Goal: Information Seeking & Learning: Learn about a topic

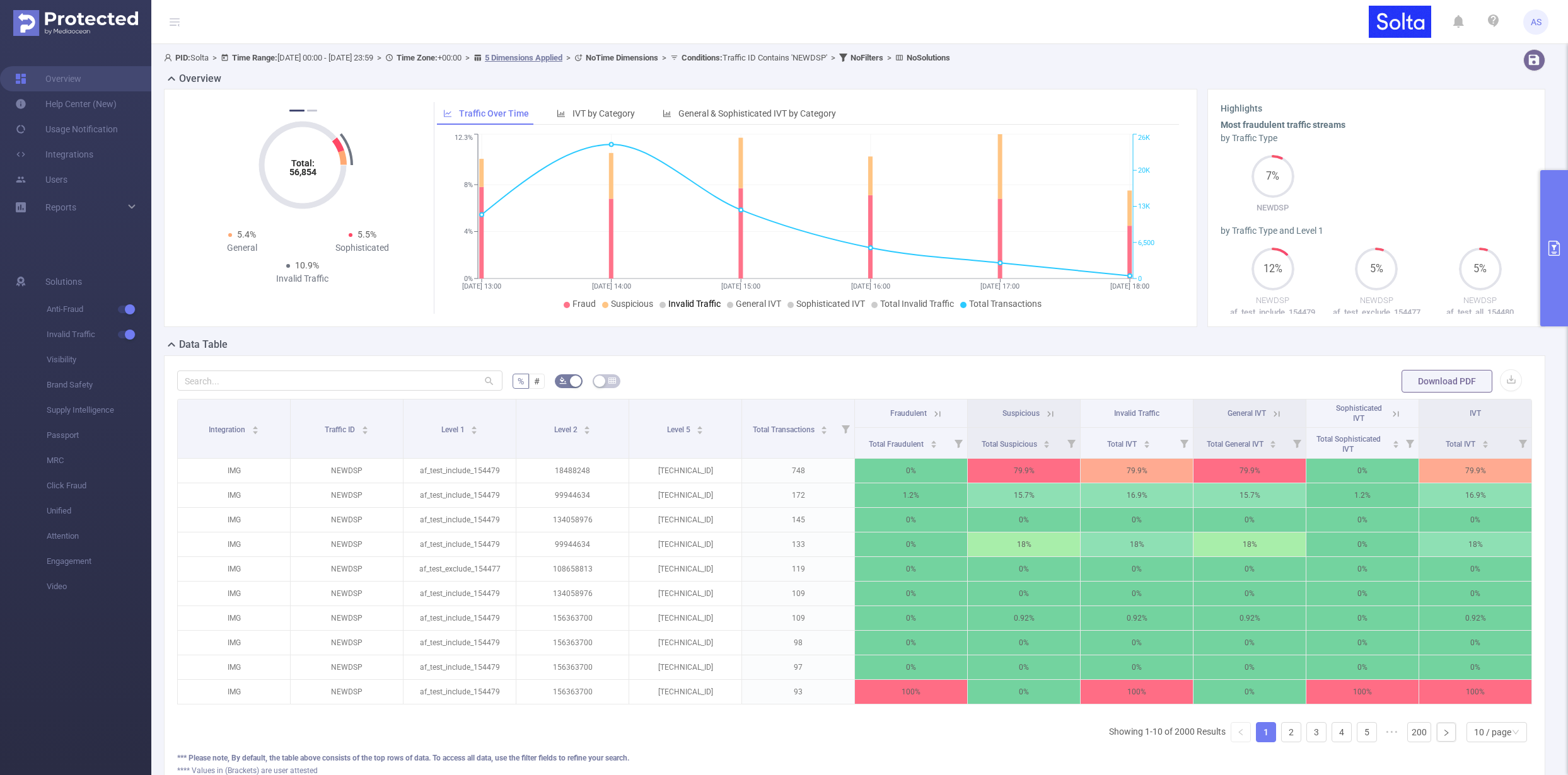
click at [1241, 408] on div "General IVT" at bounding box center [1247, 413] width 41 height 10
click at [1274, 413] on icon at bounding box center [1277, 414] width 6 height 6
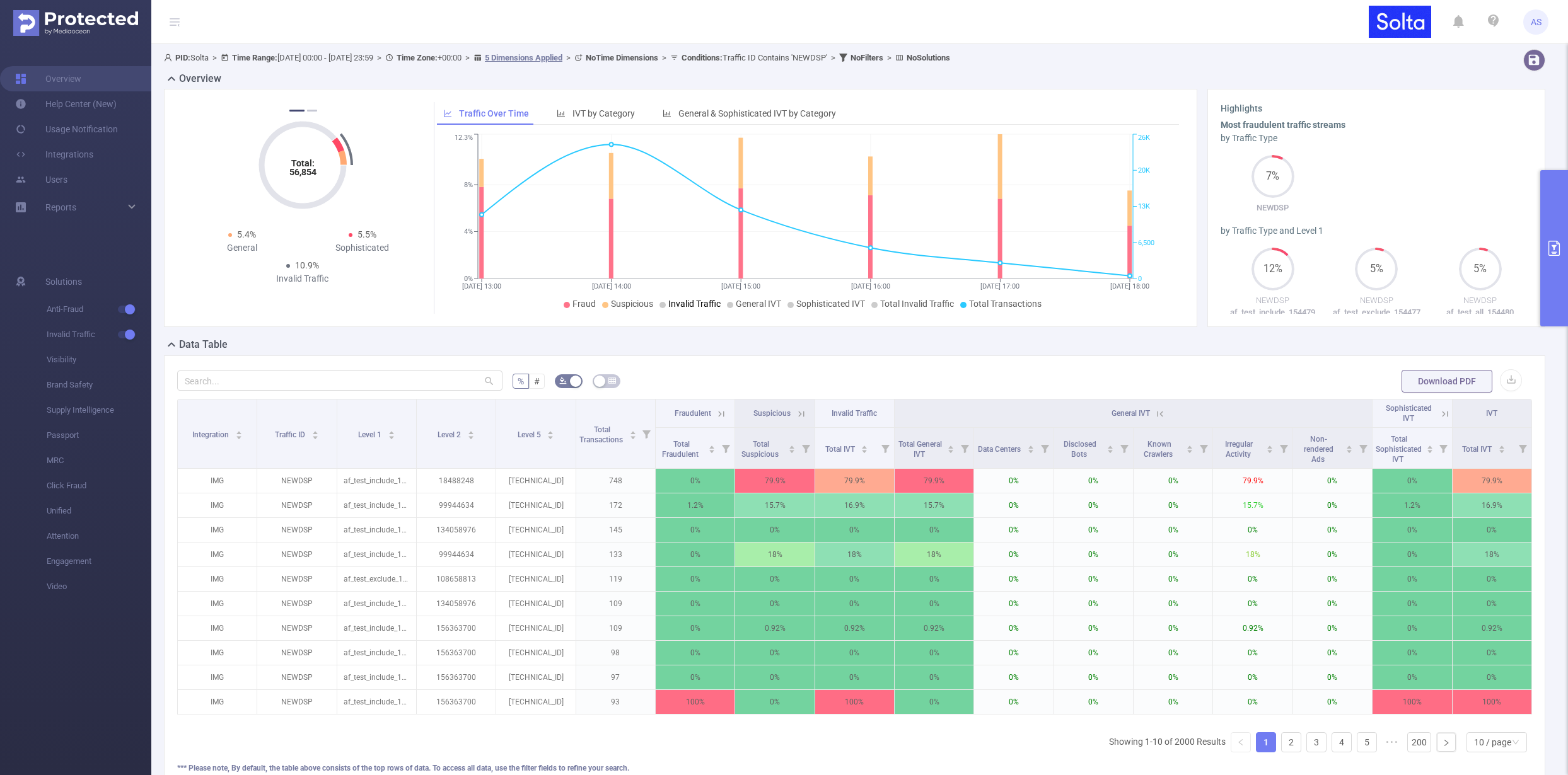
click at [1440, 412] on icon at bounding box center [1445, 414] width 11 height 11
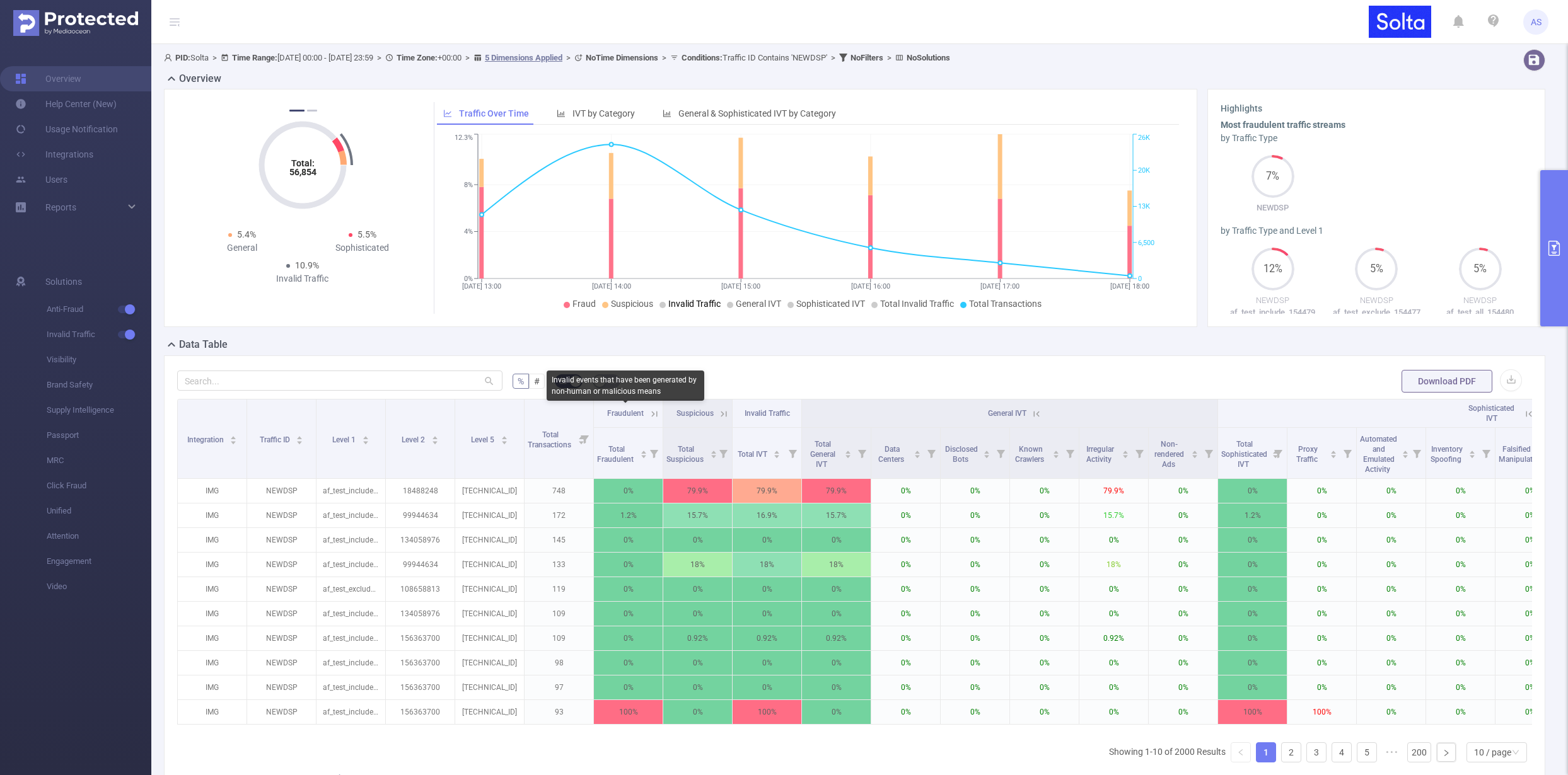
click at [638, 415] on span "Fraudulent" at bounding box center [625, 413] width 37 height 9
click at [654, 413] on icon at bounding box center [654, 414] width 11 height 11
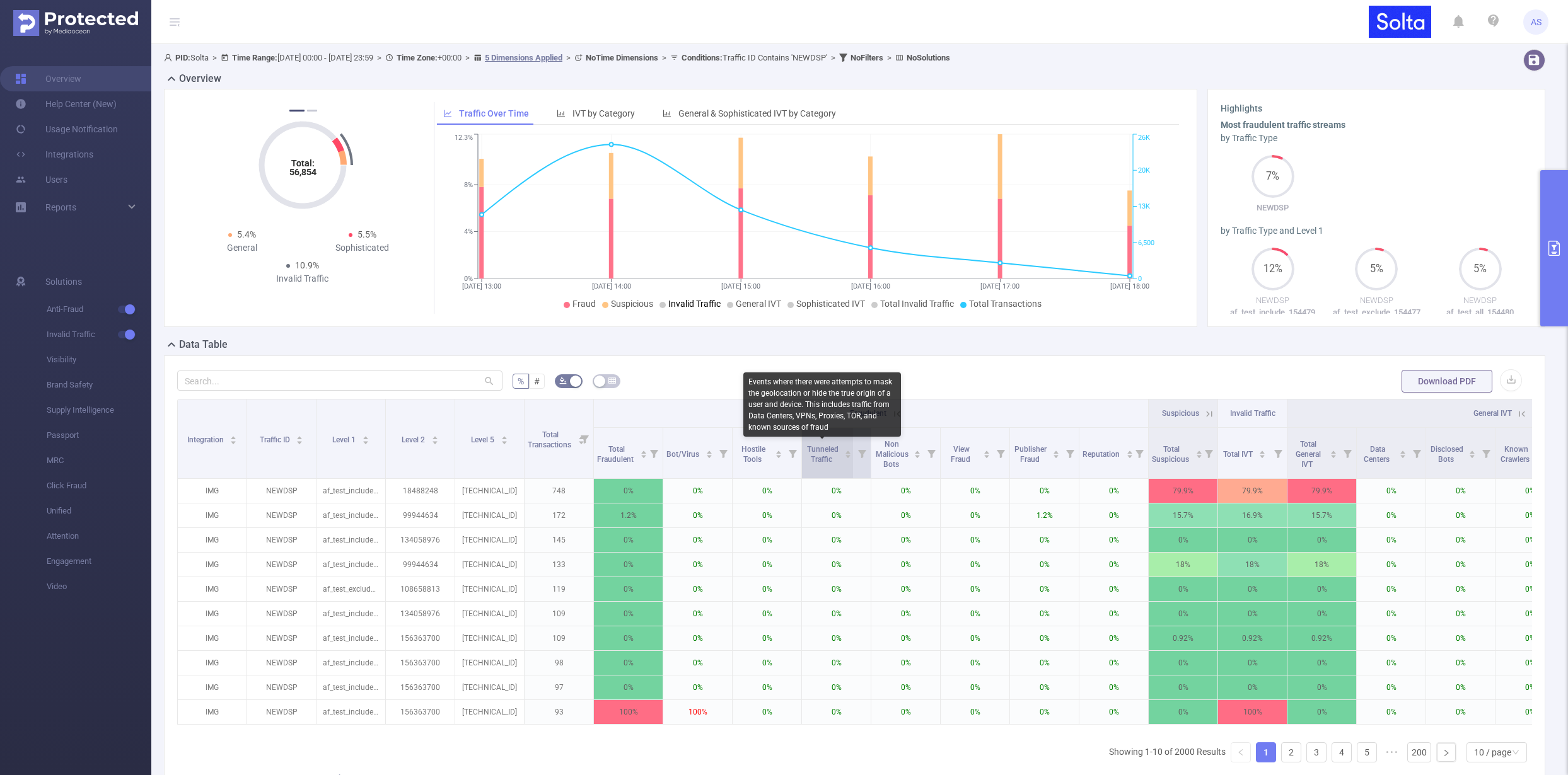
click at [818, 458] on span "Tunneled Traffic" at bounding box center [823, 454] width 31 height 19
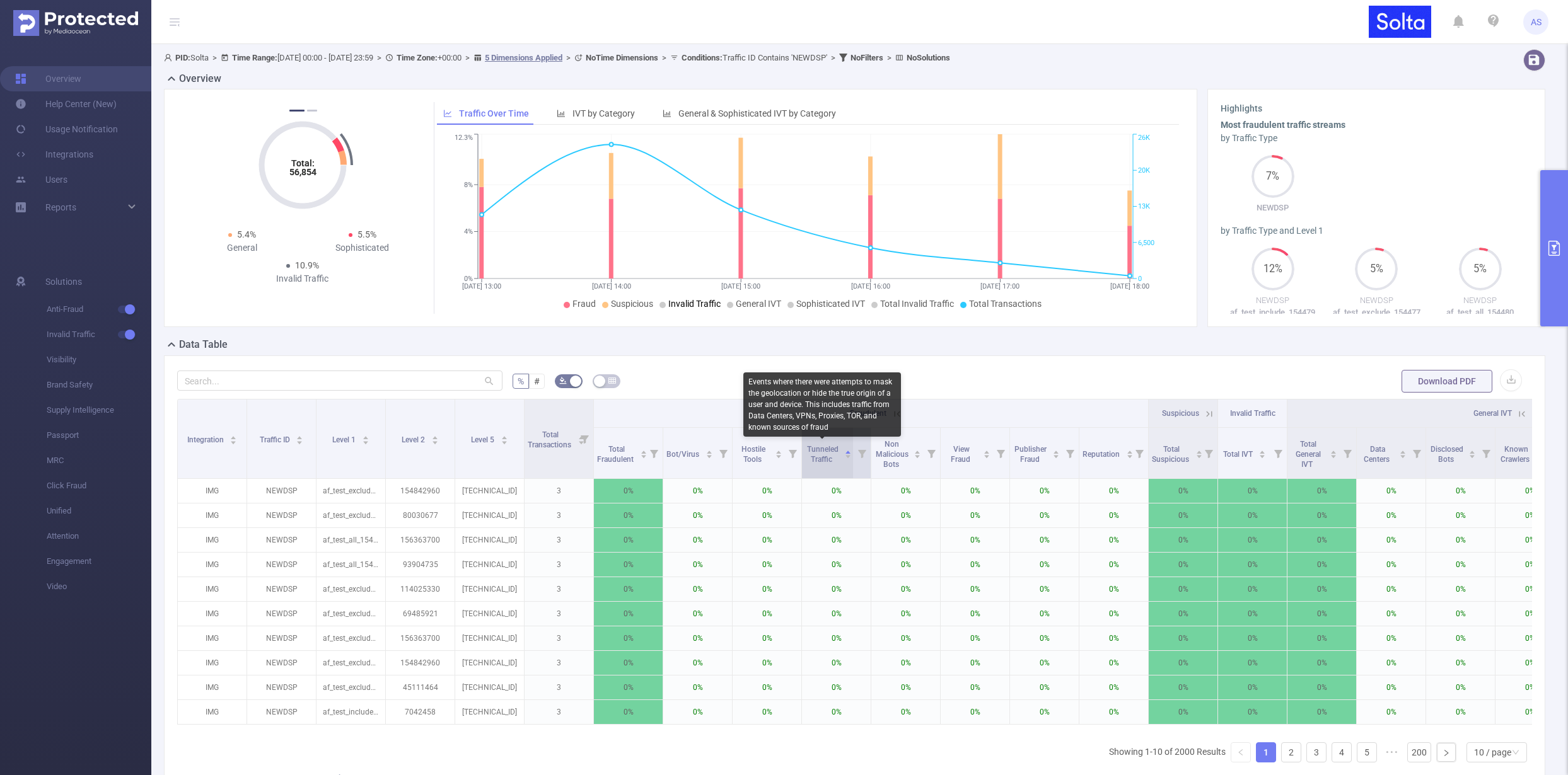
click at [819, 458] on span "Tunneled Traffic" at bounding box center [823, 454] width 31 height 19
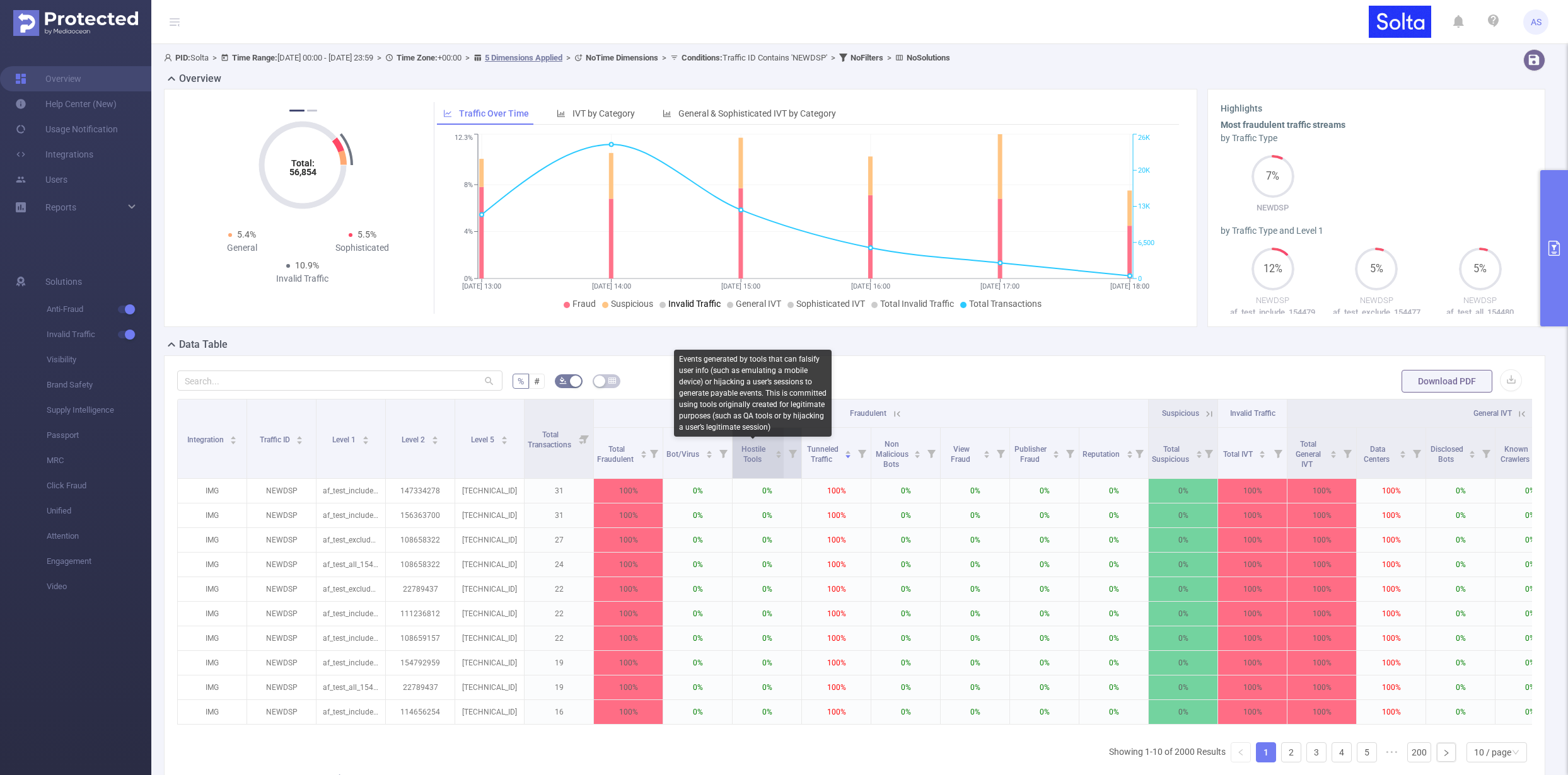
click at [761, 456] on span "Hostile Tools" at bounding box center [753, 454] width 24 height 19
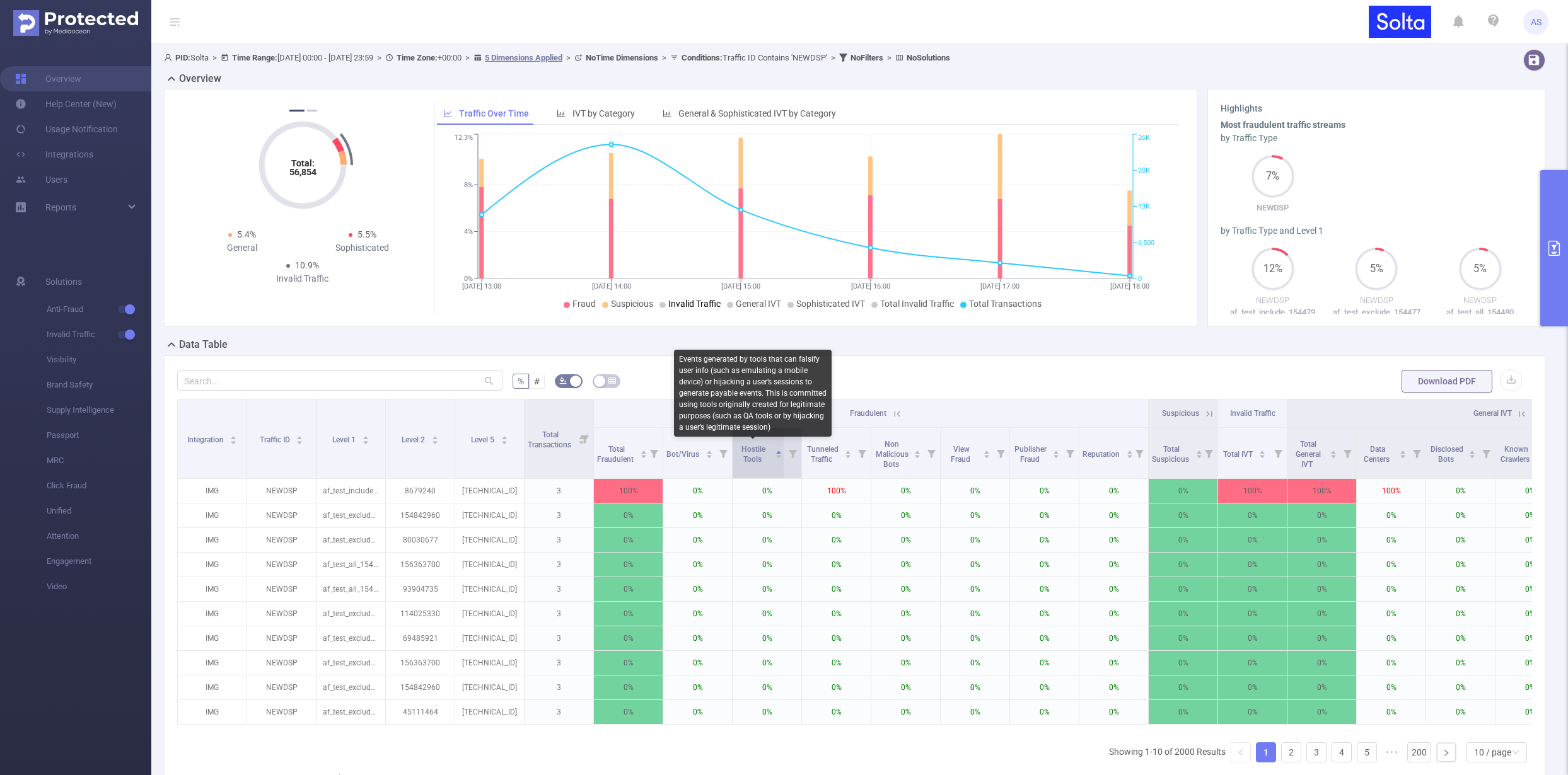
click at [761, 456] on span "Hostile Tools" at bounding box center [753, 454] width 24 height 19
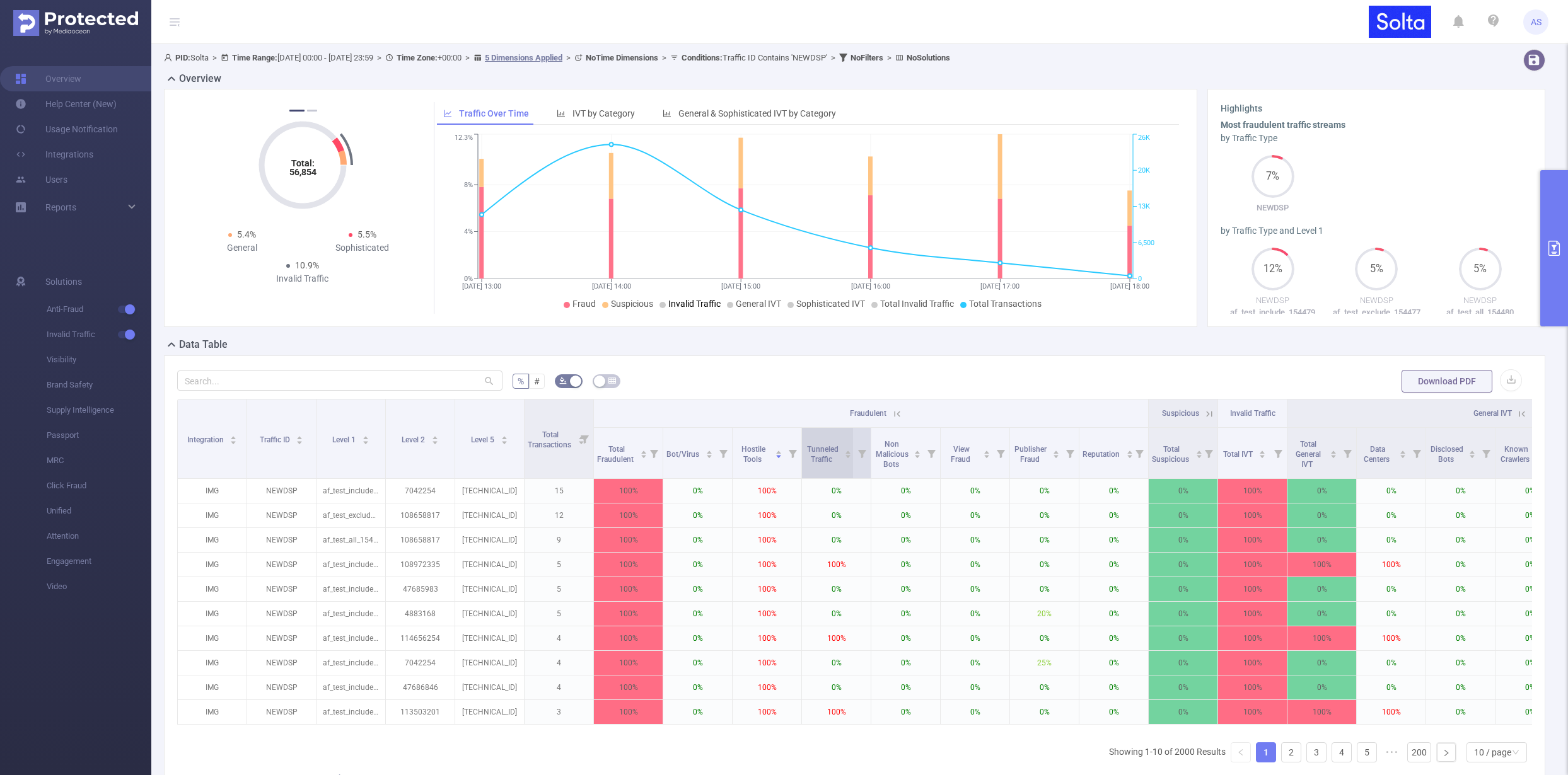
click at [828, 452] on span "Tunneled Traffic" at bounding box center [823, 454] width 31 height 19
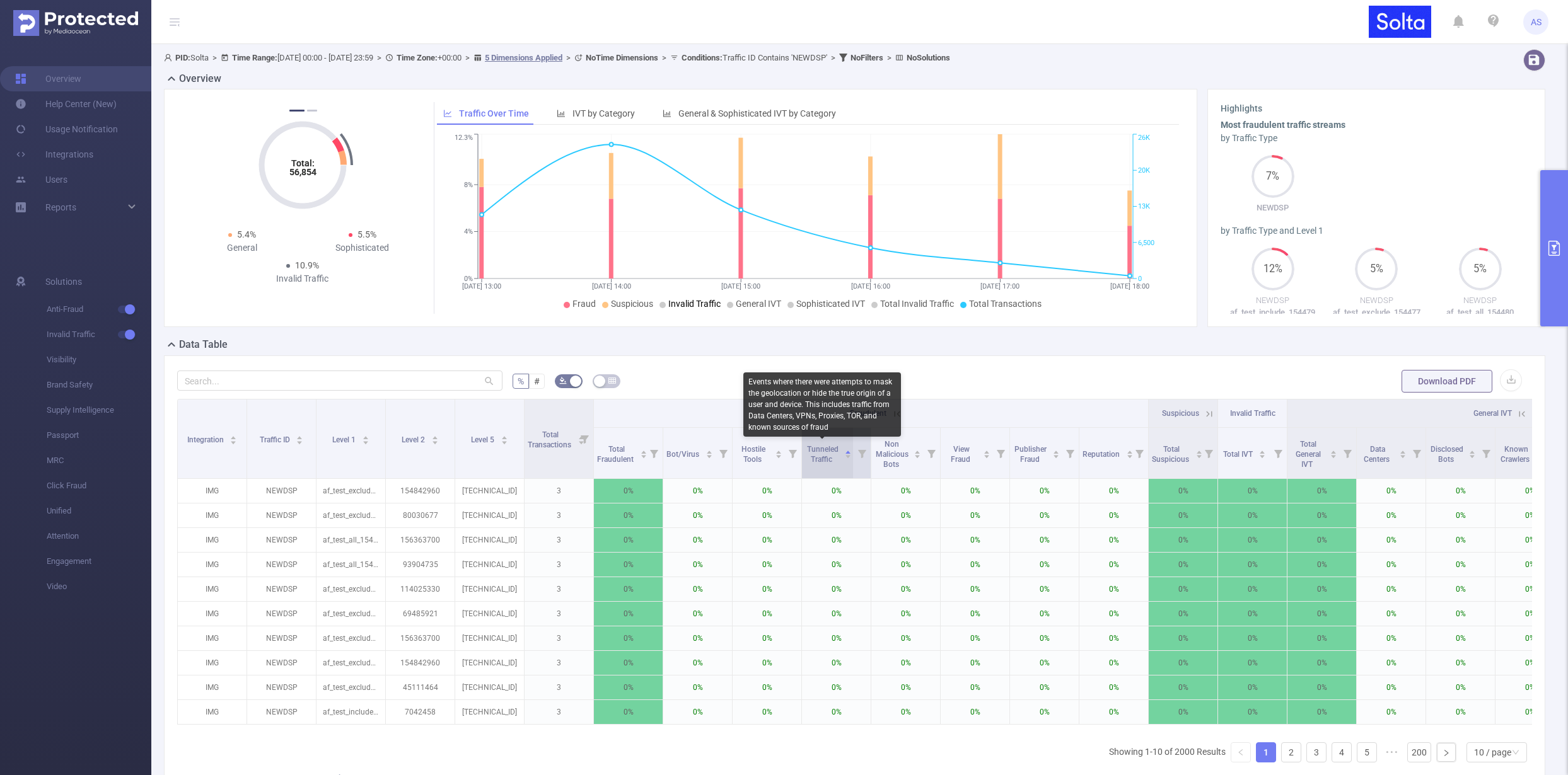
click at [828, 452] on span "Tunneled Traffic" at bounding box center [823, 454] width 31 height 19
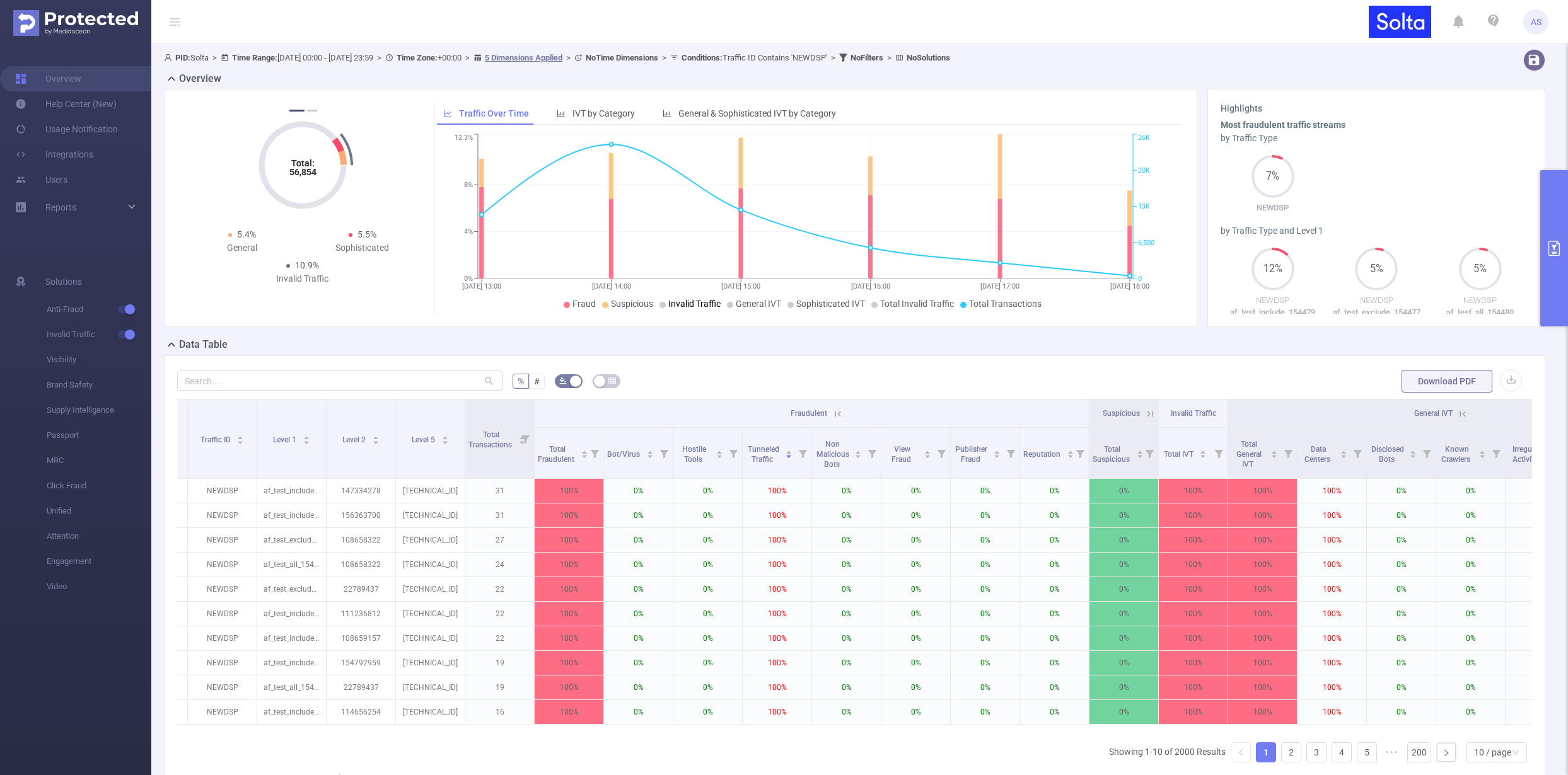
scroll to position [0, 60]
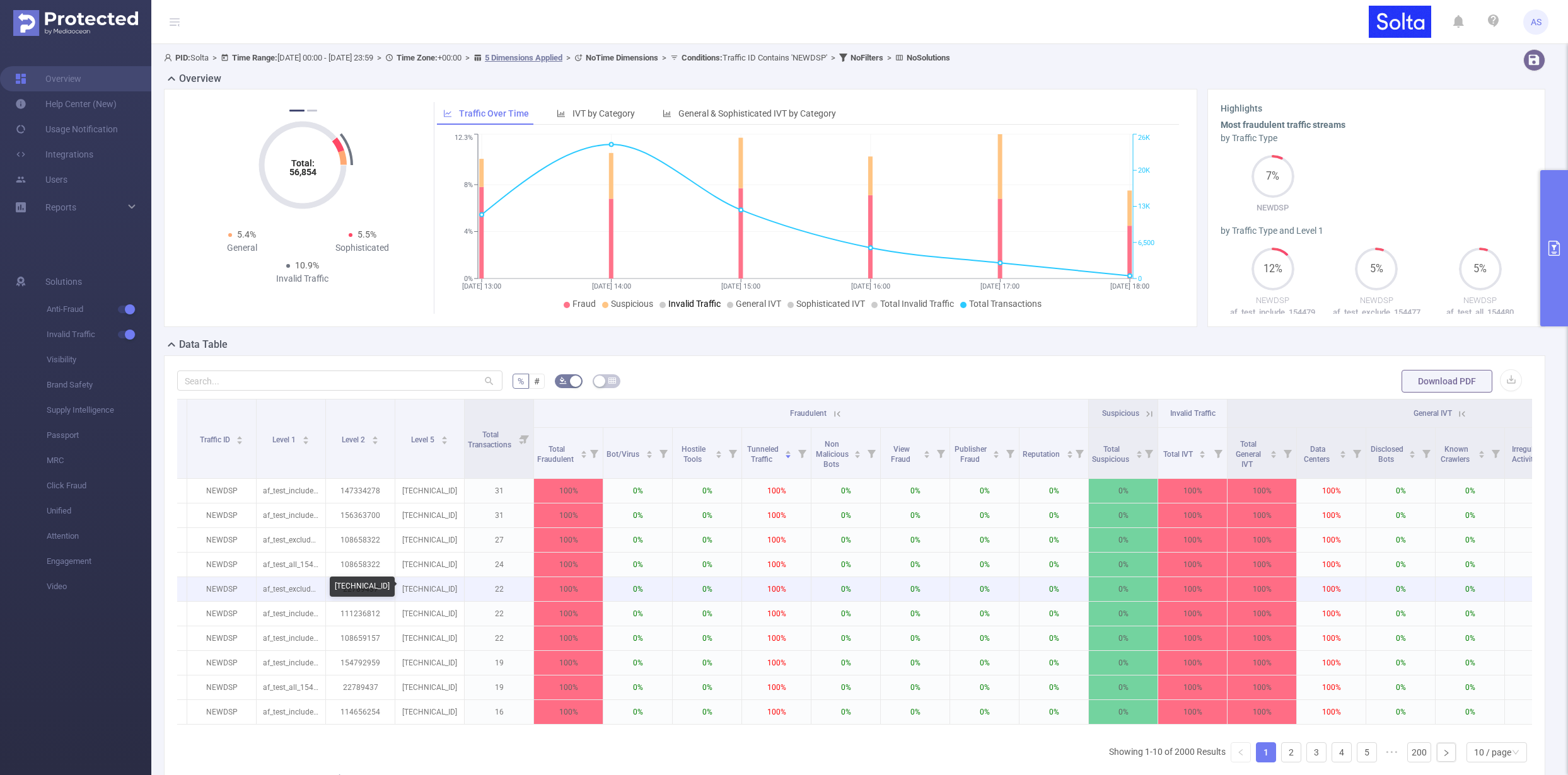
click at [420, 590] on p "[TECHNICAL_ID]" at bounding box center [430, 589] width 69 height 24
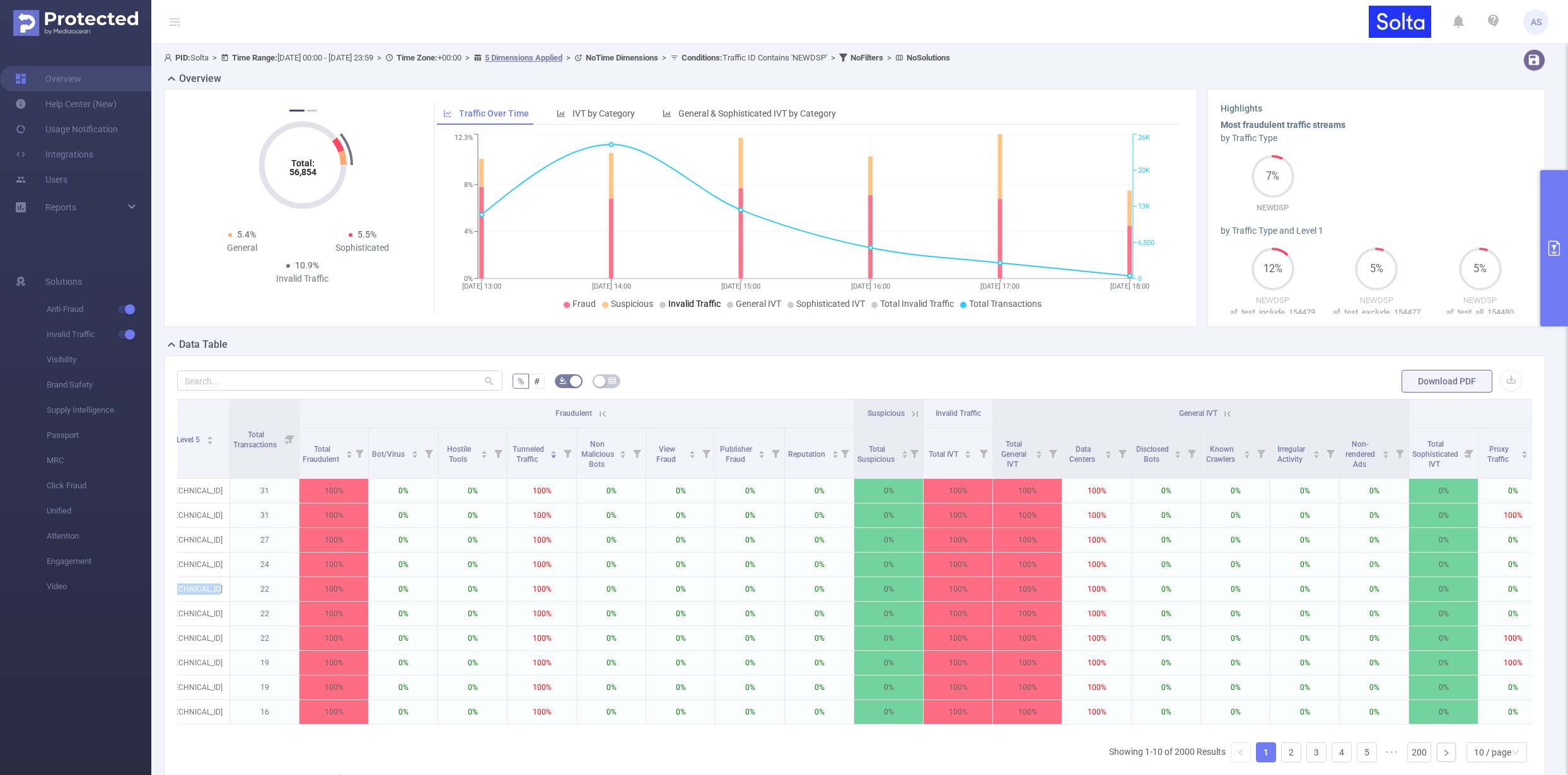
scroll to position [0, 301]
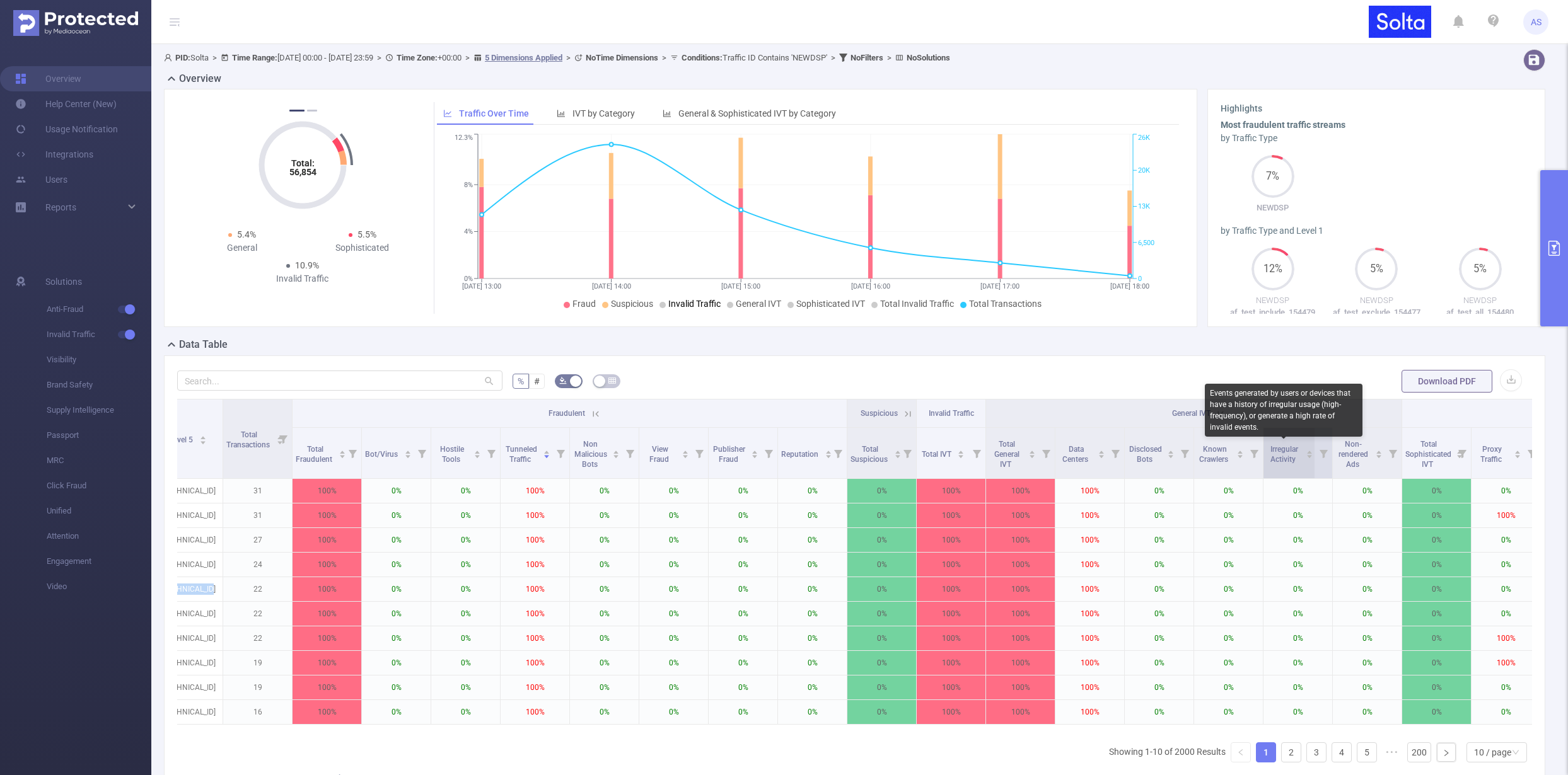
click at [1281, 461] on span "Irregular Activity" at bounding box center [1284, 454] width 28 height 19
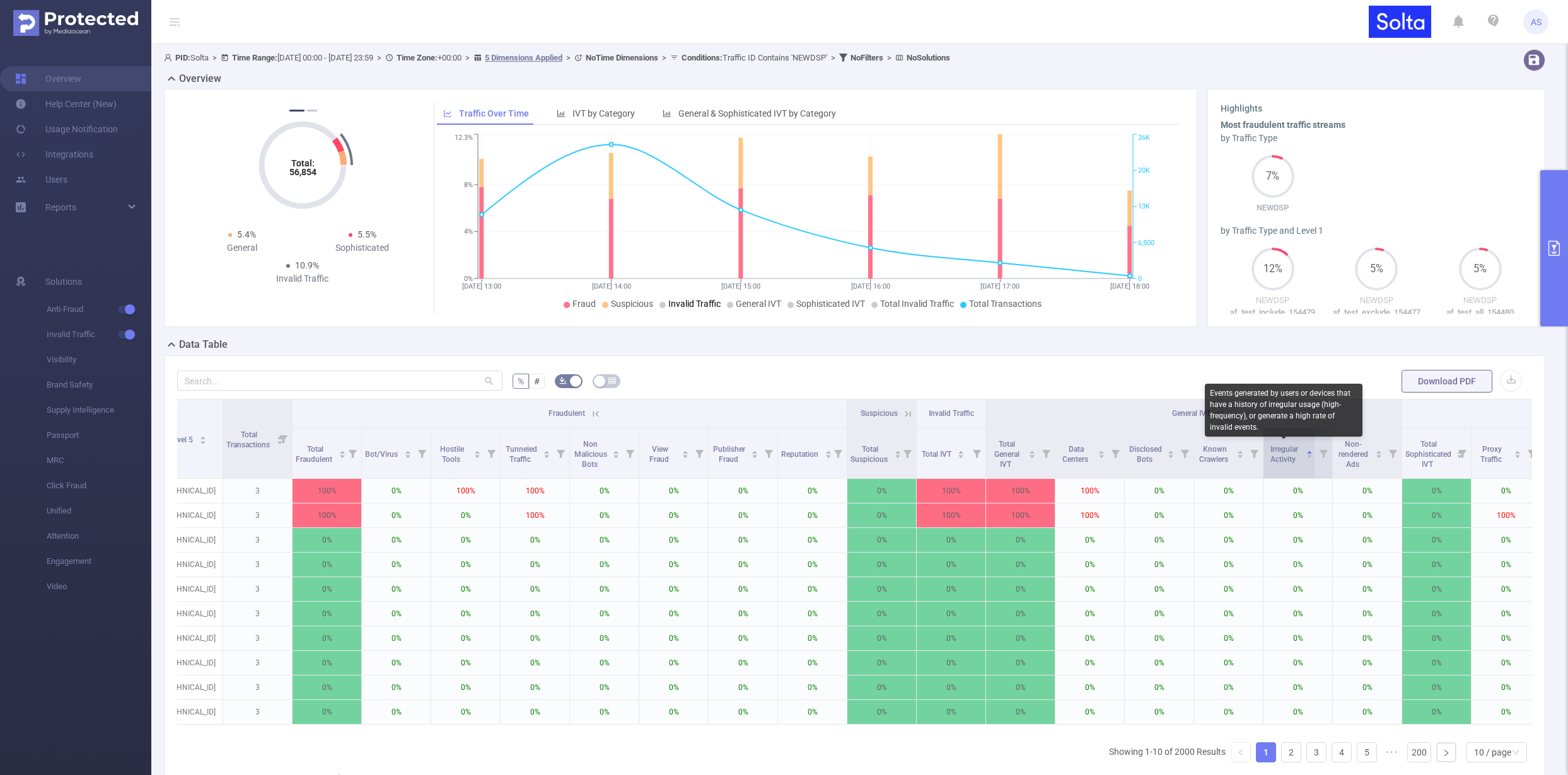
click at [1282, 461] on span "Irregular Activity" at bounding box center [1284, 454] width 28 height 19
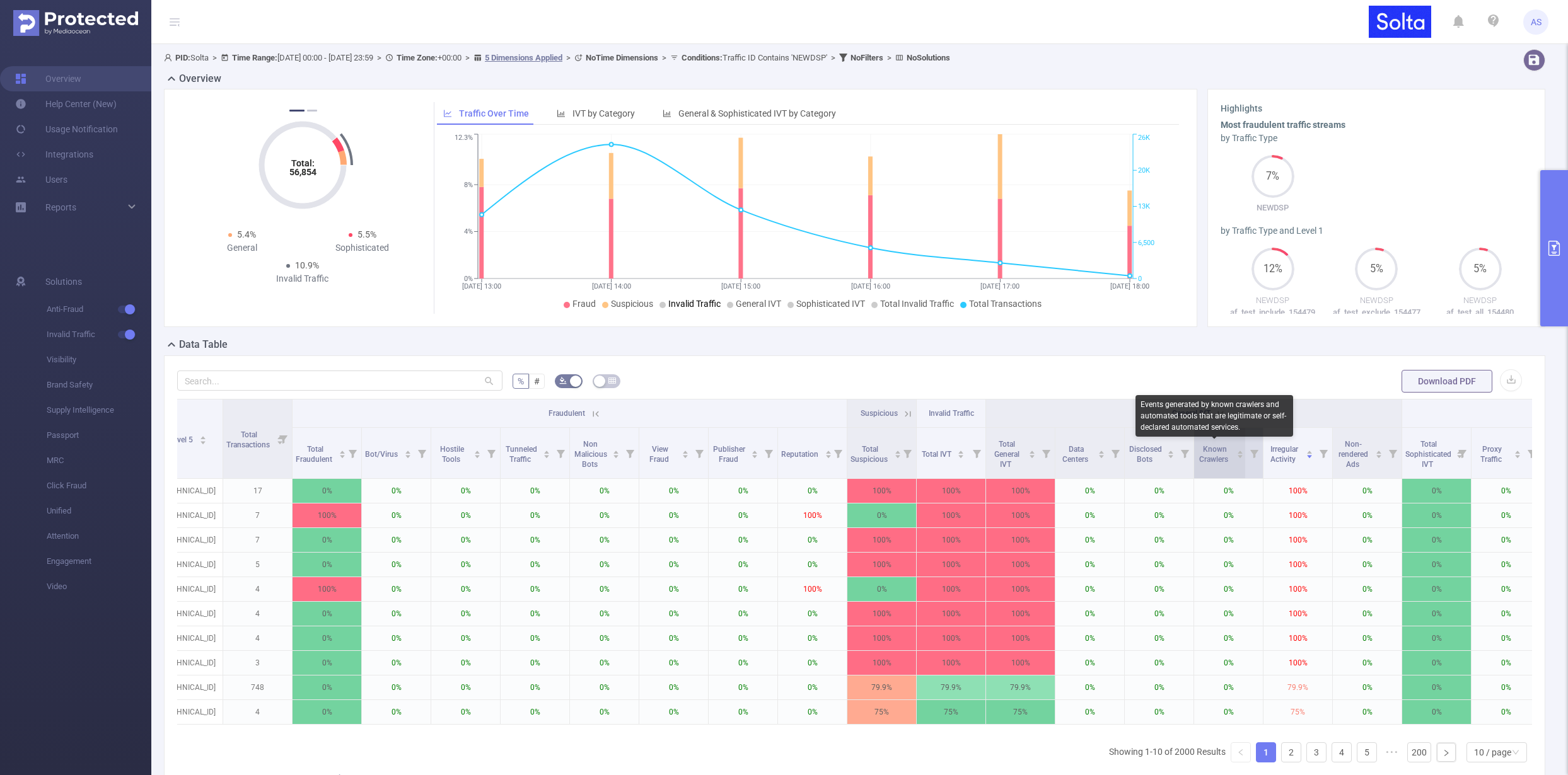
click at [1218, 459] on span "Known Crawlers" at bounding box center [1214, 454] width 31 height 19
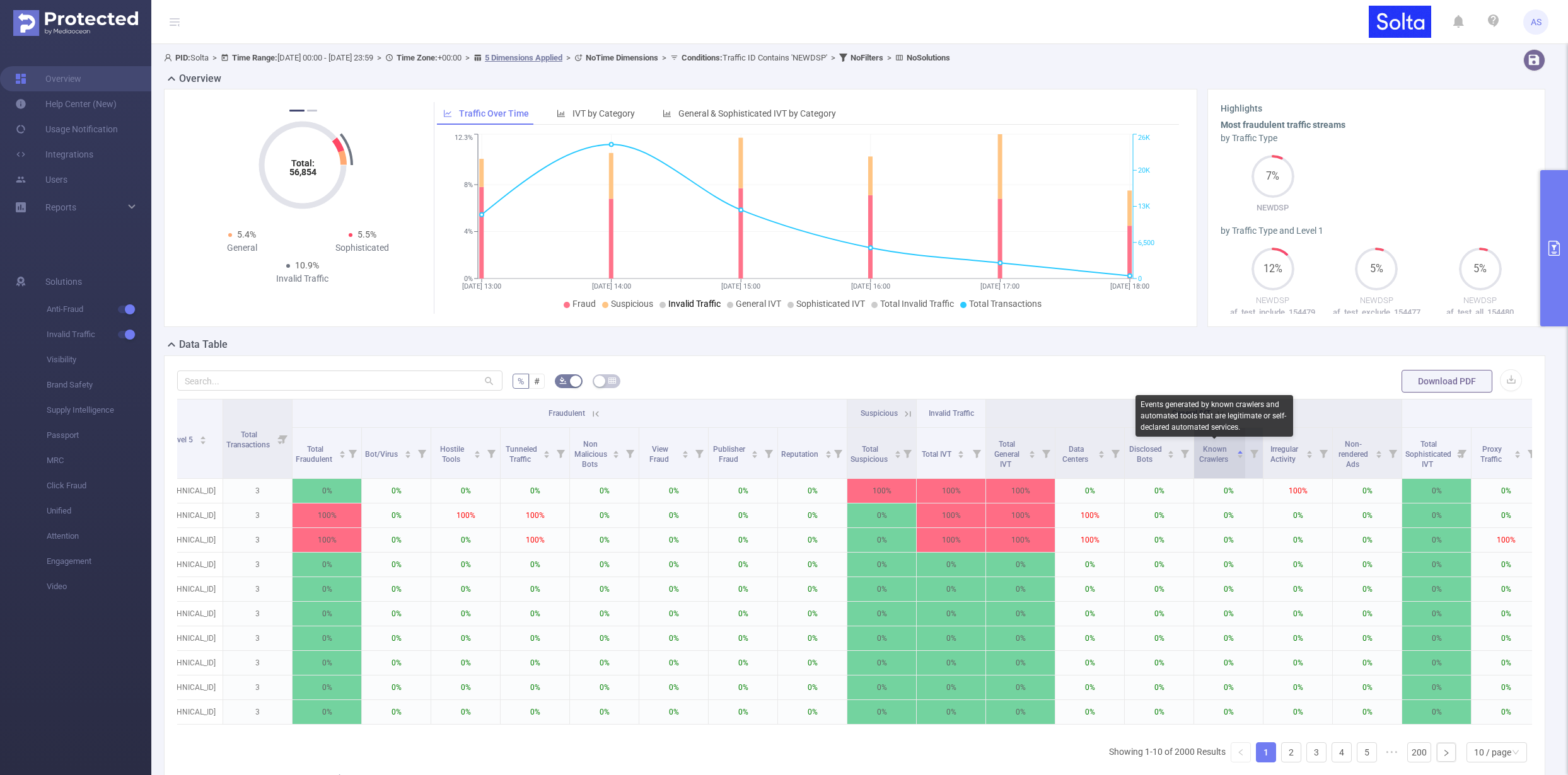
click at [1218, 459] on span "Known Crawlers" at bounding box center [1214, 454] width 31 height 19
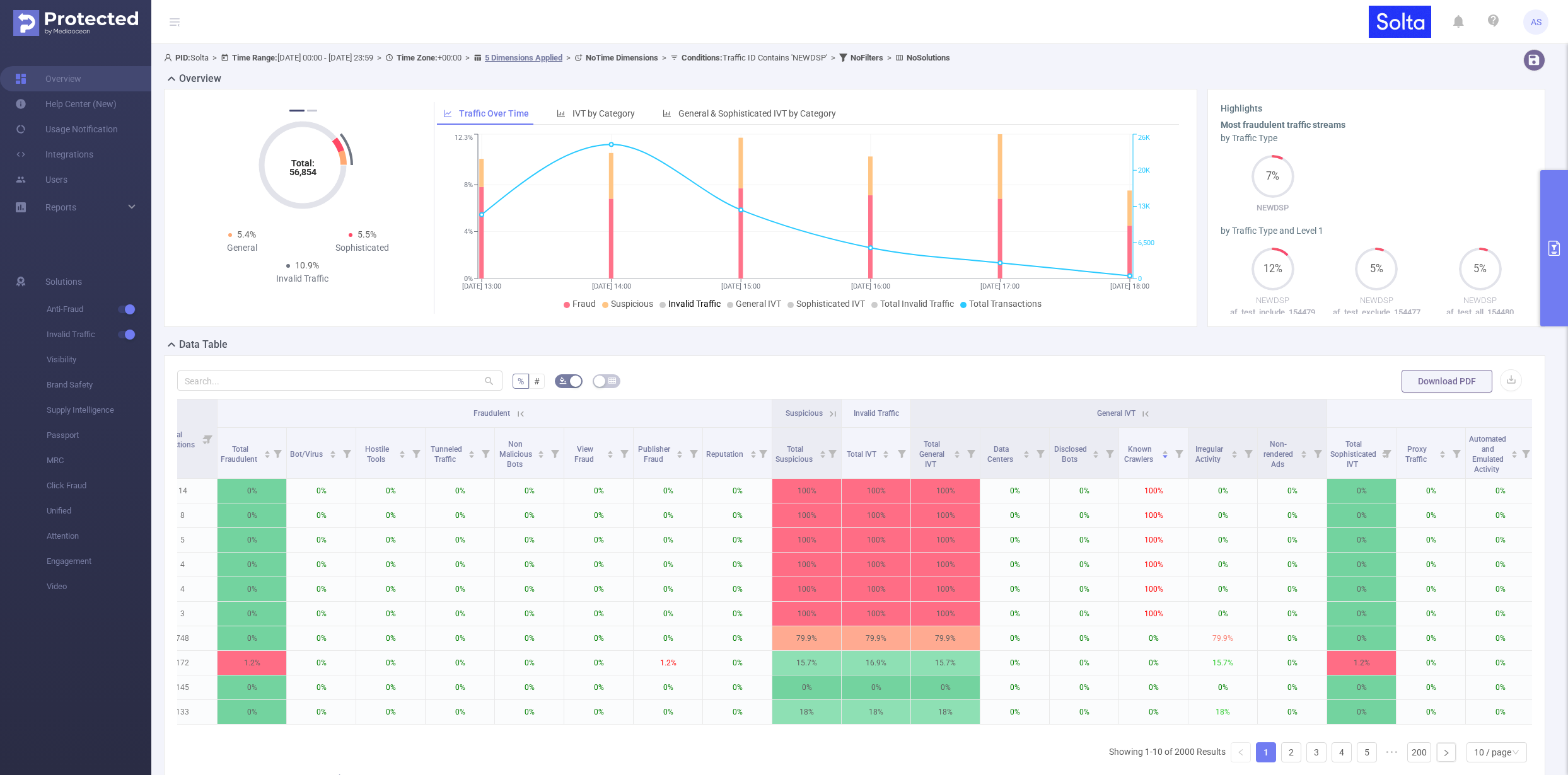
scroll to position [0, 532]
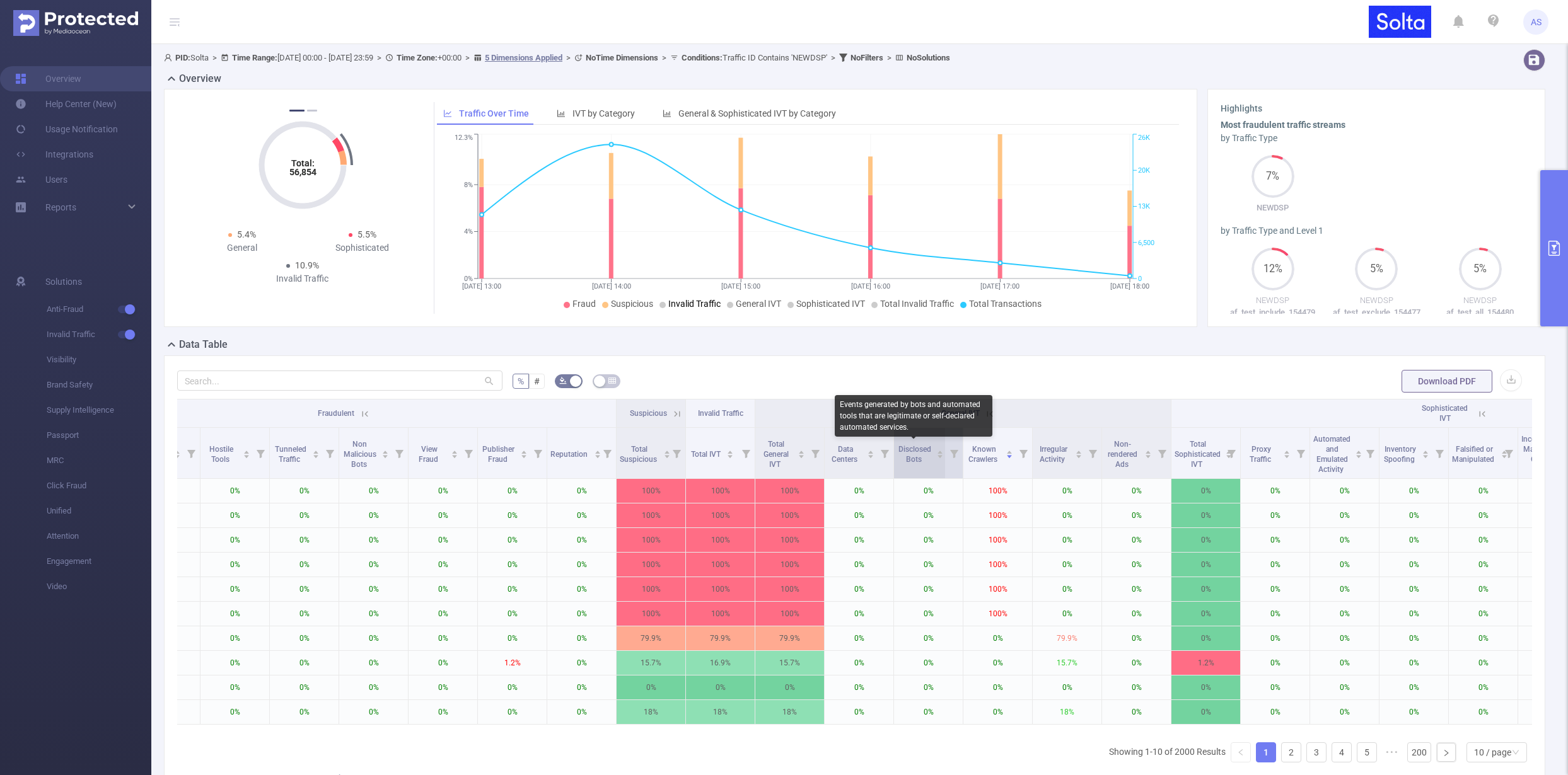
click at [920, 449] on span "Disclosed Bots" at bounding box center [915, 454] width 33 height 19
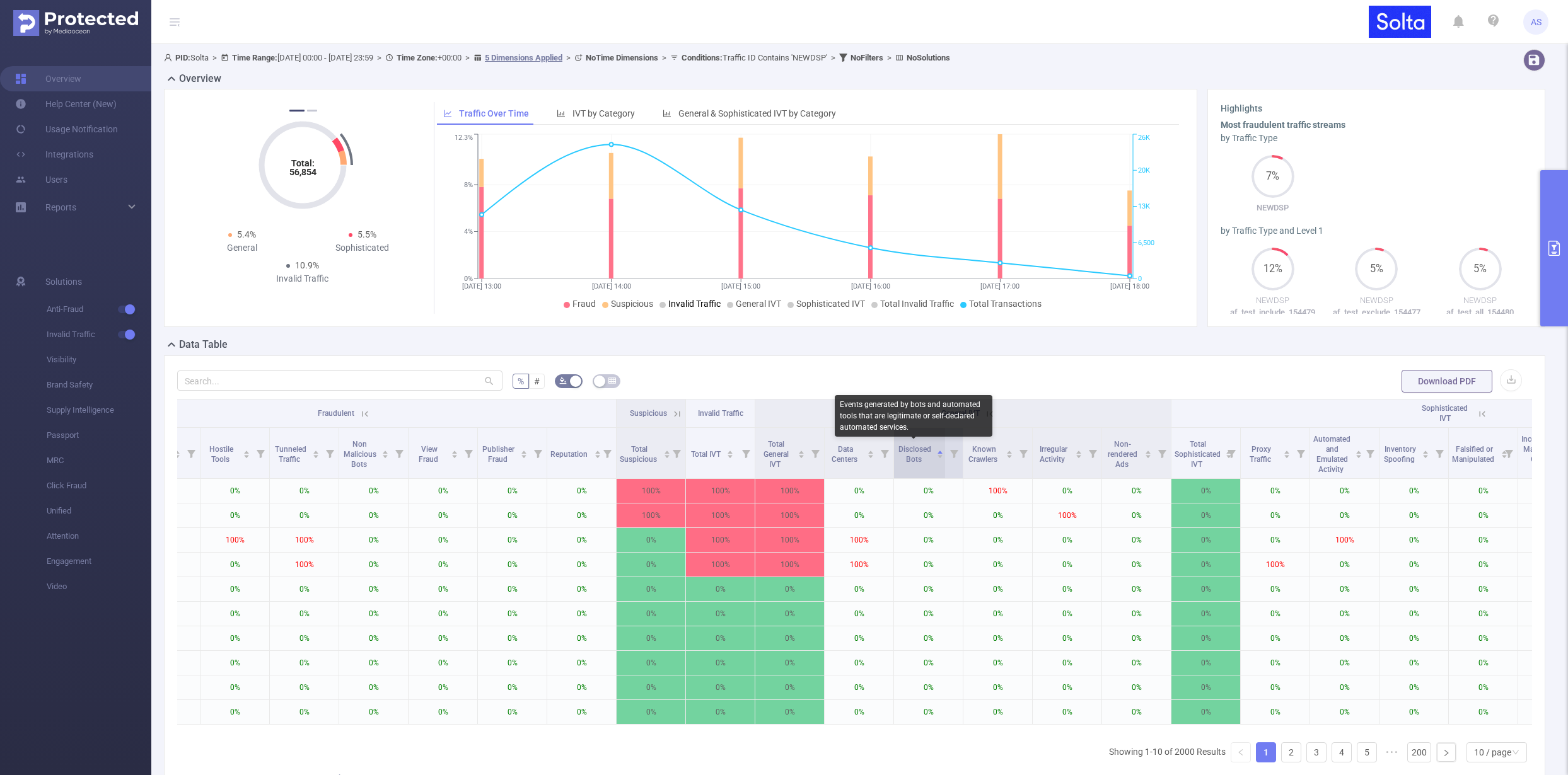
click at [920, 449] on span "Disclosed Bots" at bounding box center [915, 454] width 33 height 19
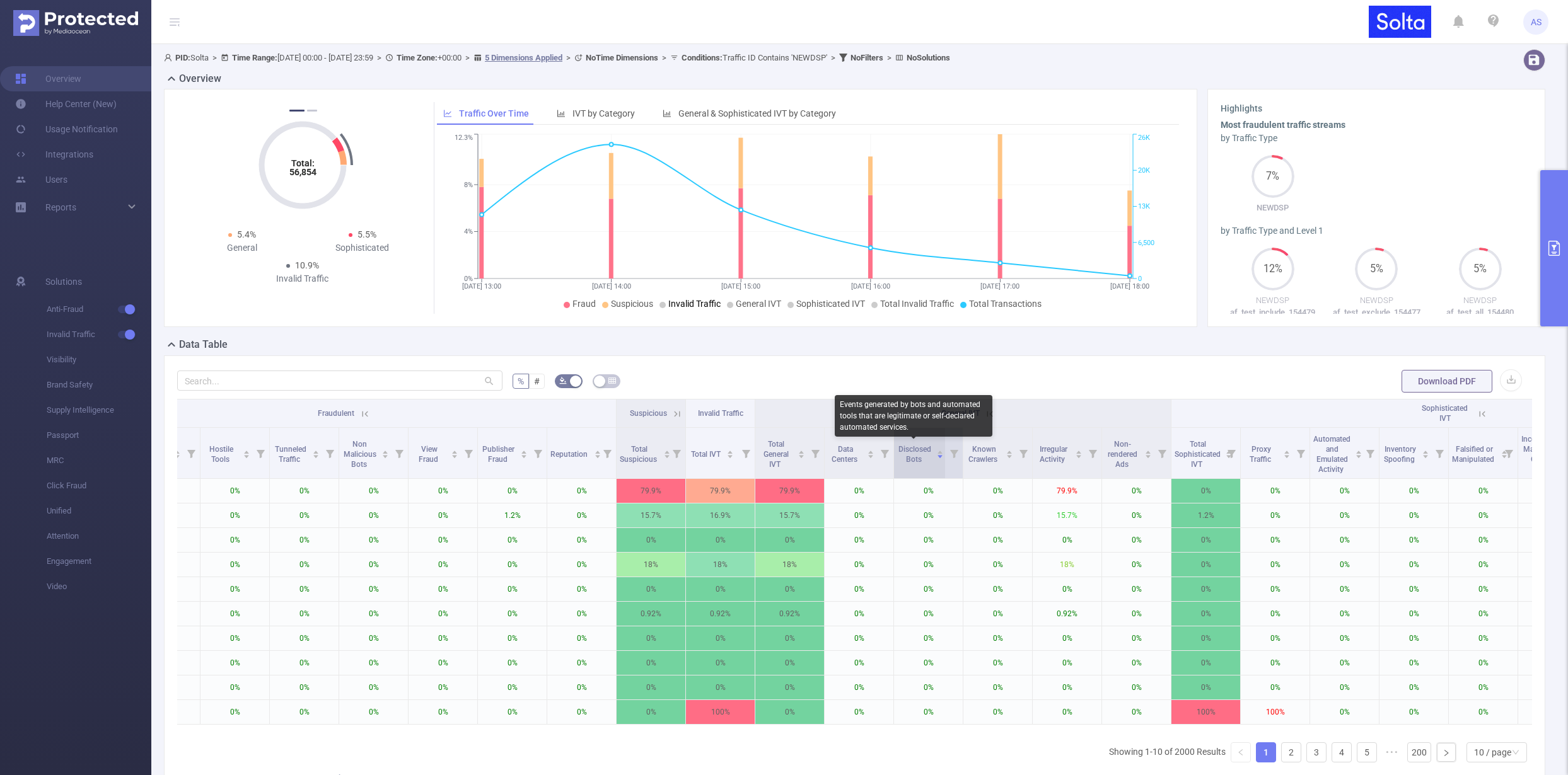
click at [920, 449] on span "Disclosed Bots" at bounding box center [915, 454] width 33 height 19
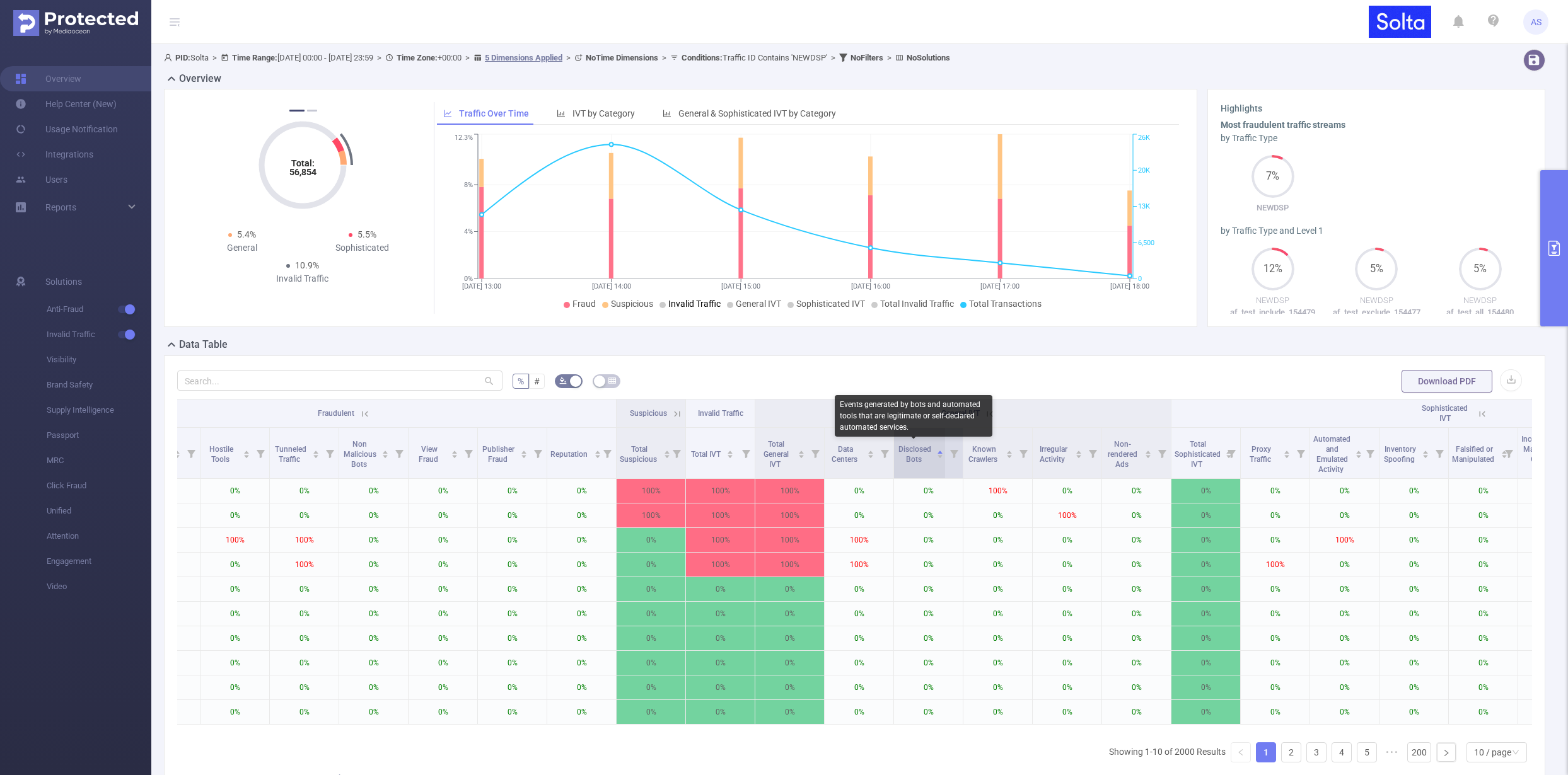
click at [920, 449] on span "Disclosed Bots" at bounding box center [915, 454] width 33 height 19
